Goal: Task Accomplishment & Management: Use online tool/utility

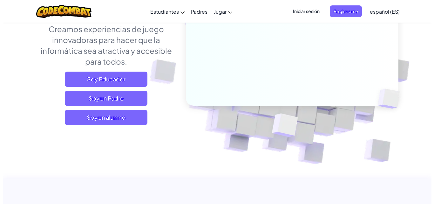
scroll to position [108, 0]
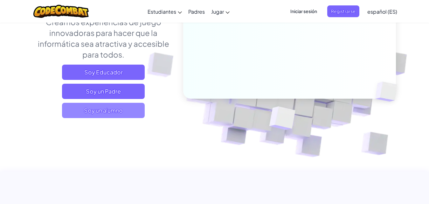
click at [127, 115] on span "Soy un alumno" at bounding box center [103, 110] width 83 height 15
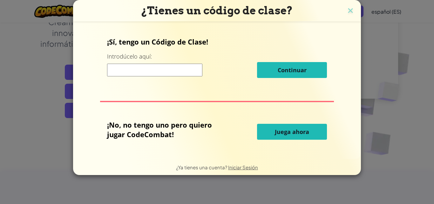
click at [274, 133] on button "Juega ahora" at bounding box center [292, 132] width 70 height 16
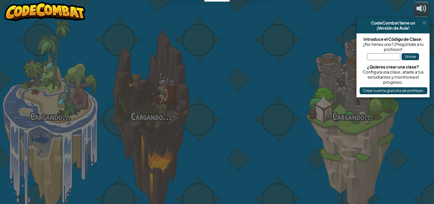
select select "es-ES"
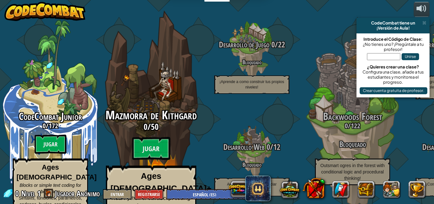
click at [160, 112] on span "Mazmorra de Kithgard" at bounding box center [151, 115] width 91 height 17
select select "es-ES"
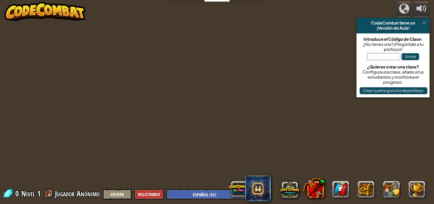
select select "es-ES"
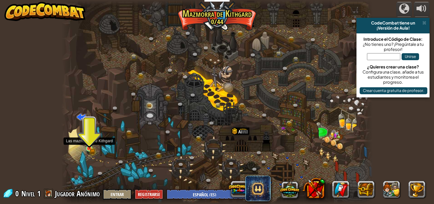
click at [88, 149] on img at bounding box center [89, 141] width 7 height 16
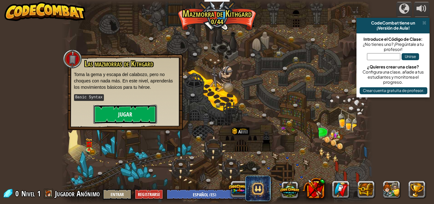
click at [127, 112] on button "Jugar" at bounding box center [125, 114] width 64 height 19
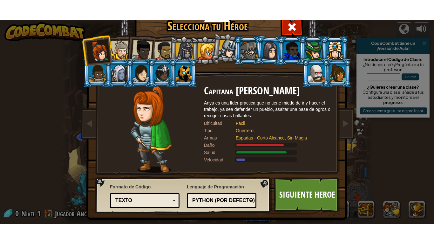
scroll to position [6, 0]
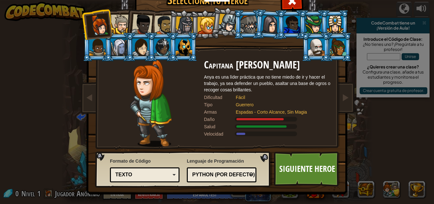
click at [228, 24] on div at bounding box center [227, 23] width 19 height 19
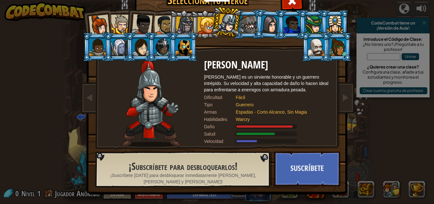
click at [91, 28] on div at bounding box center [99, 25] width 21 height 21
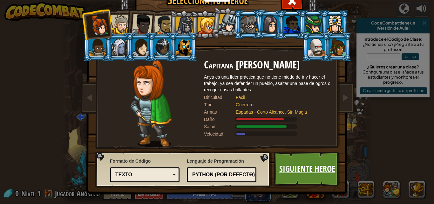
click at [293, 170] on link "Siguiente Heroe" at bounding box center [307, 168] width 66 height 35
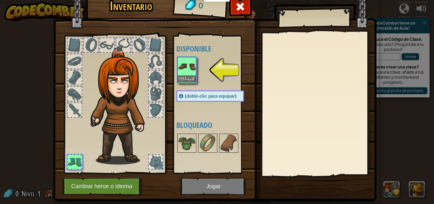
click at [187, 73] on img at bounding box center [187, 67] width 18 height 18
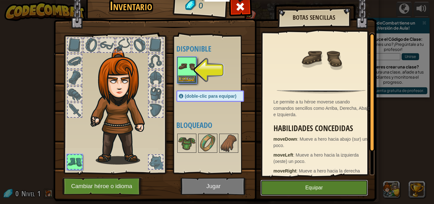
click at [339, 183] on button "Equipar" at bounding box center [314, 188] width 107 height 16
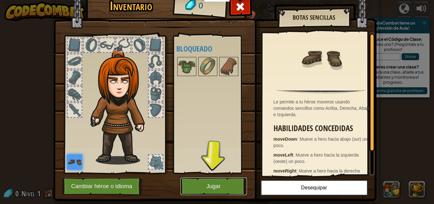
click at [198, 187] on button "Jugar" at bounding box center [213, 185] width 66 height 17
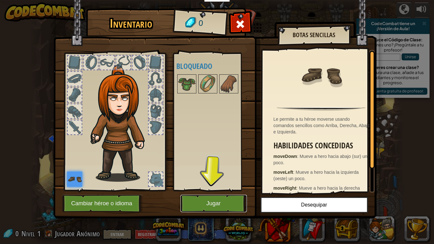
click at [210, 203] on button "Jugar" at bounding box center [213, 203] width 66 height 17
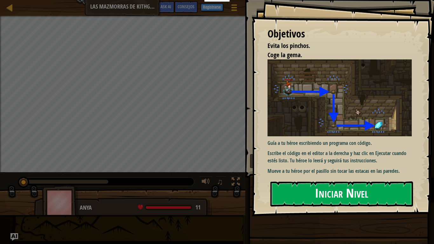
click at [327, 196] on button "Iniciar Nivel" at bounding box center [341, 193] width 143 height 25
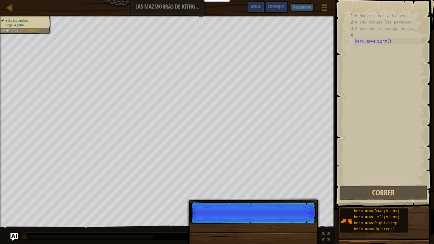
click at [302, 203] on p "Continuar" at bounding box center [253, 212] width 126 height 23
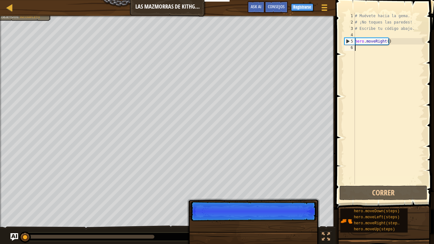
scroll to position [3, 0]
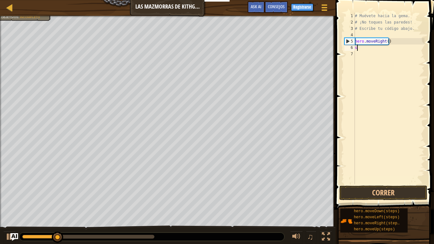
type textarea "sa"
type textarea "a"
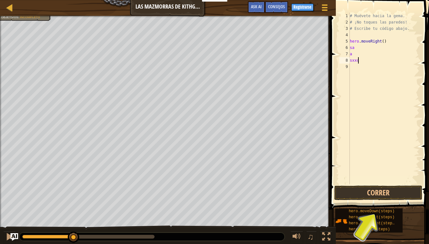
type textarea "sxxcz"
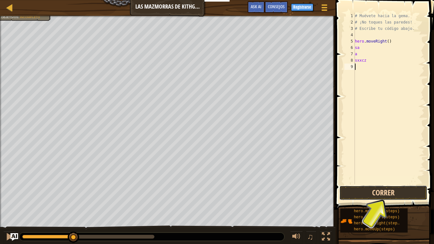
click at [374, 193] on button "Correr" at bounding box center [383, 193] width 88 height 15
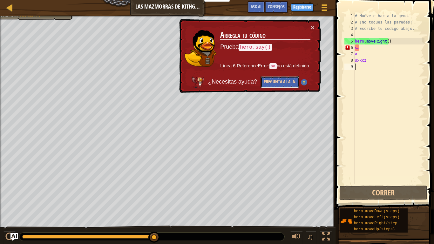
click at [292, 82] on button "Pregunta a la IA." at bounding box center [280, 82] width 39 height 12
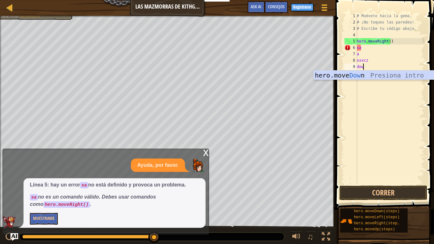
scroll to position [3, 0]
type textarea "down"
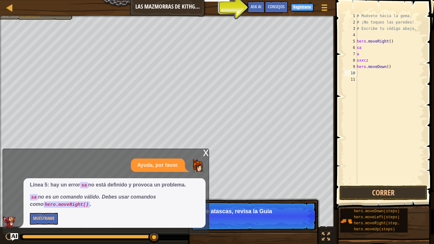
click at [204, 154] on div "x" at bounding box center [206, 152] width 6 height 6
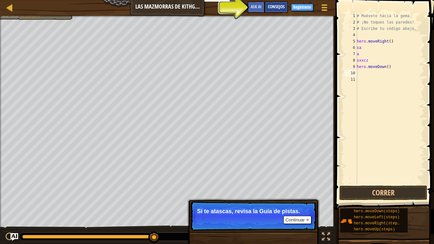
click at [269, 11] on div "Consejos" at bounding box center [276, 7] width 23 height 12
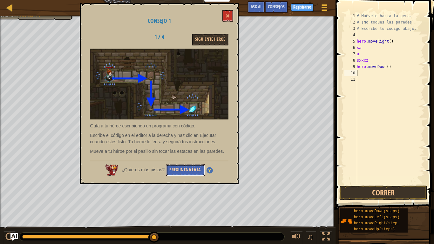
click at [176, 169] on button "Pregunta a la IA." at bounding box center [185, 170] width 39 height 12
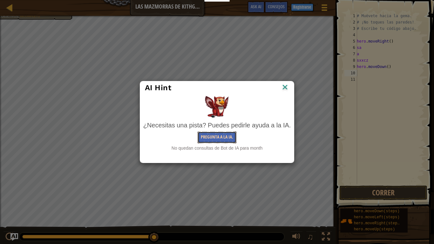
click at [208, 136] on button "Pregunta a la IA." at bounding box center [217, 138] width 39 height 12
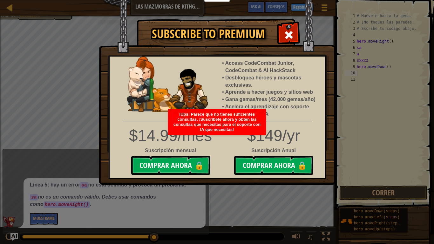
click at [330, 20] on div "Subscribe to Premium Access CodeCombat Junior, CodeCombat & AI HackStack Desblo…" at bounding box center [217, 19] width 237 height 1
click at [233, 203] on div "Subscribe to Premium Access CodeCombat Junior, CodeCombat & AI HackStack Desblo…" at bounding box center [217, 122] width 434 height 244
click at [291, 29] on div at bounding box center [289, 34] width 20 height 20
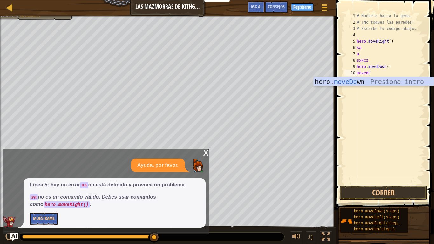
scroll to position [3, 1]
type textarea "movedown"
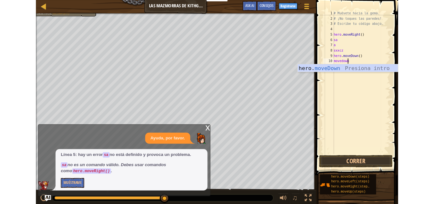
scroll to position [3, 0]
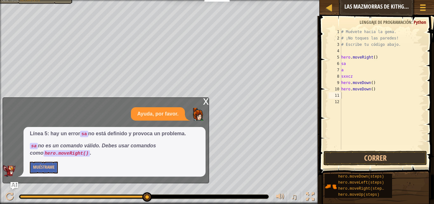
click at [204, 99] on div "x" at bounding box center [206, 101] width 6 height 6
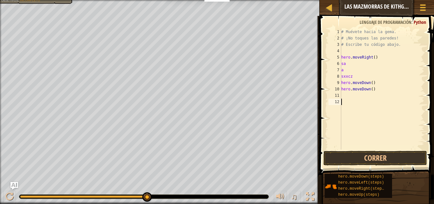
click at [368, 99] on div "# Muévete hacia la gema. # ¡No toques las paredes! # Escribe tu código abajo. h…" at bounding box center [382, 95] width 85 height 133
type textarea "baja"
type textarea "hero.bajar"
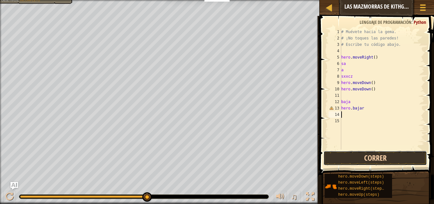
click at [364, 161] on button "Correr" at bounding box center [375, 158] width 104 height 15
